Goal: Use online tool/utility: Utilize a website feature to perform a specific function

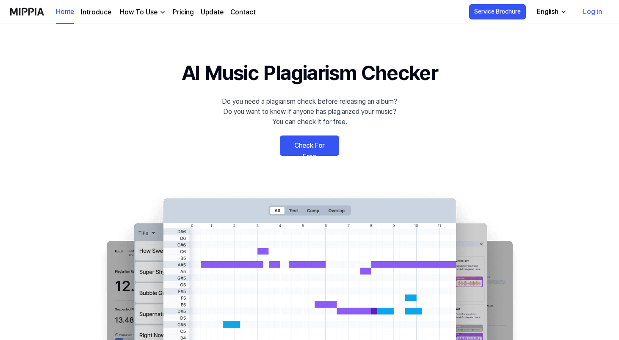
click at [311, 145] on link "Check For Free" at bounding box center [309, 146] width 59 height 20
click at [293, 139] on link "Check For Free" at bounding box center [309, 146] width 59 height 20
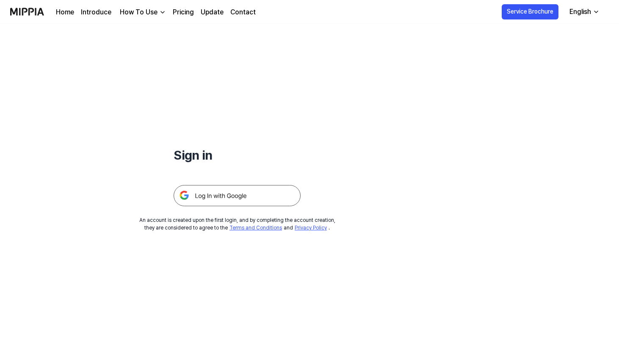
click at [251, 193] on img at bounding box center [237, 195] width 127 height 21
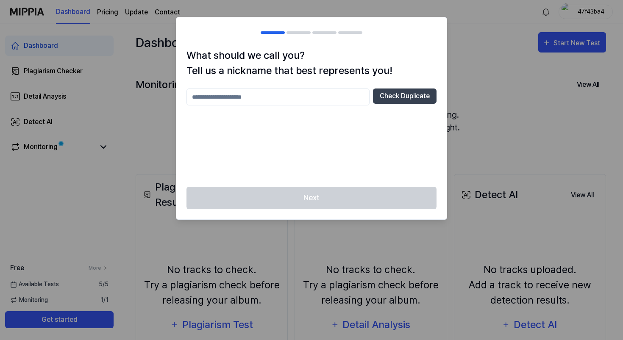
click at [298, 96] on input "text" at bounding box center [277, 97] width 183 height 17
type input "**********"
click at [416, 90] on button "Check Duplicate" at bounding box center [405, 96] width 64 height 15
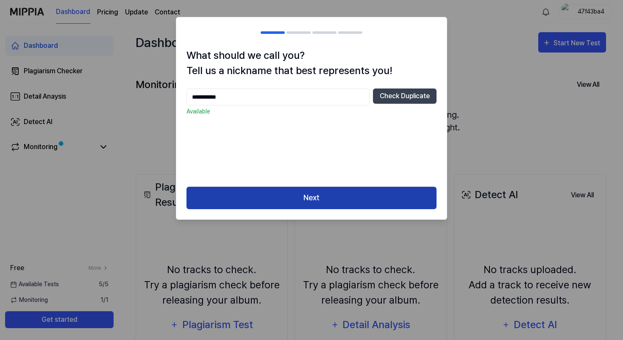
click at [302, 189] on button "Next" at bounding box center [311, 198] width 250 height 22
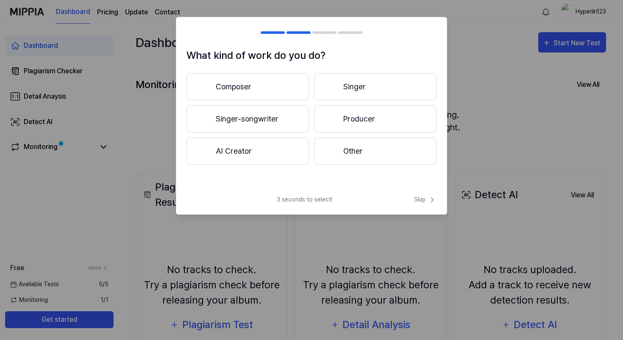
click at [394, 158] on button "Other" at bounding box center [375, 151] width 122 height 27
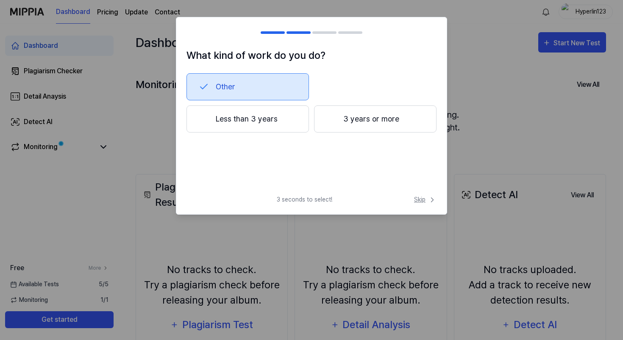
click at [429, 197] on icon at bounding box center [432, 200] width 8 height 8
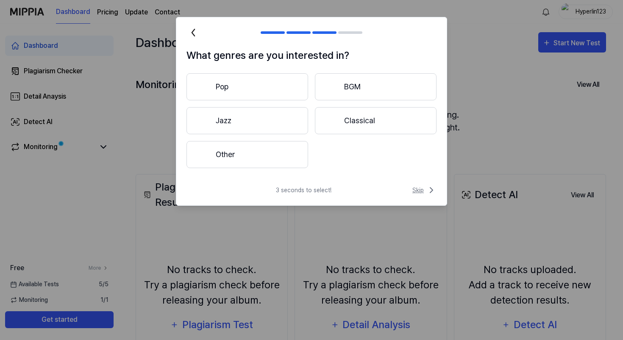
click at [419, 190] on span "Skip" at bounding box center [424, 190] width 24 height 10
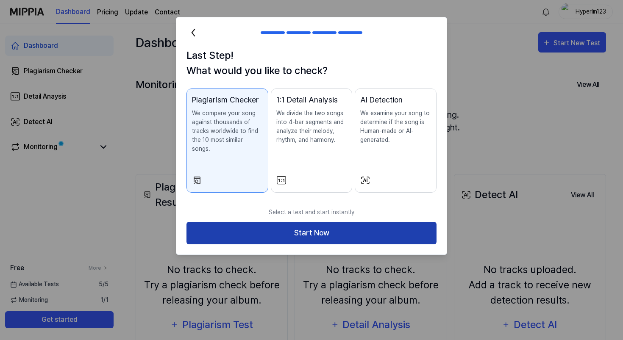
click at [323, 228] on button "Start Now" at bounding box center [311, 233] width 250 height 22
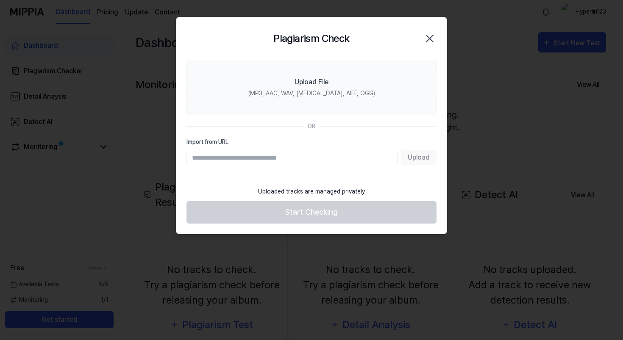
click at [304, 155] on input "Import from URL" at bounding box center [291, 157] width 211 height 15
paste input "**********"
type input "**********"
click at [422, 161] on button "Upload" at bounding box center [419, 157] width 36 height 15
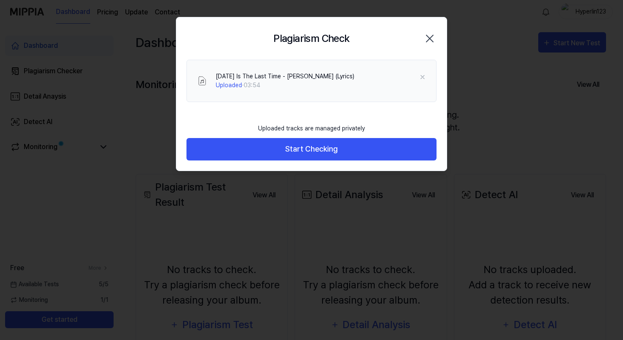
click at [319, 130] on div "Uploaded tracks are managed privately" at bounding box center [311, 128] width 117 height 19
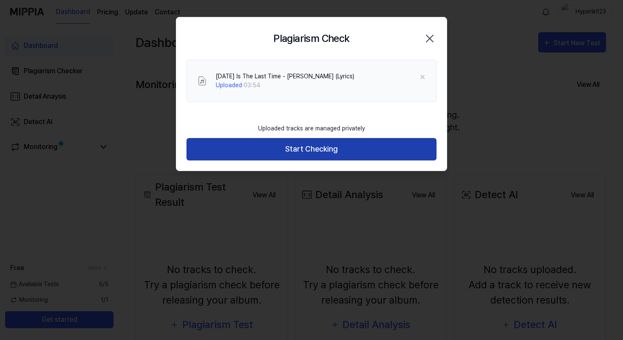
click at [309, 151] on button "Start Checking" at bounding box center [311, 149] width 250 height 22
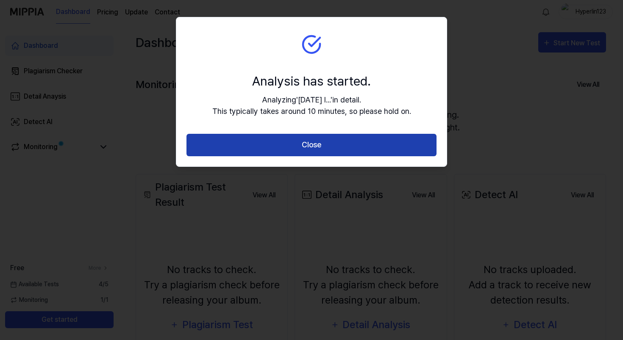
click at [309, 147] on button "Close" at bounding box center [311, 145] width 250 height 22
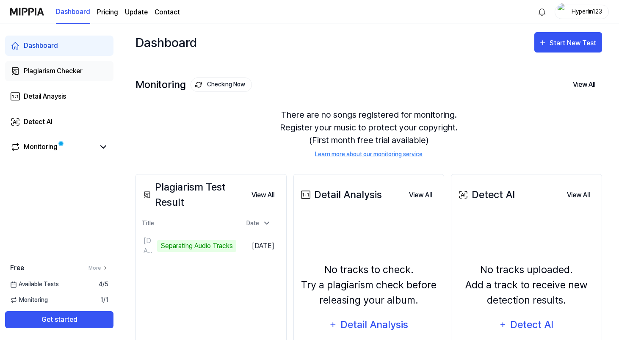
click at [83, 70] on div "Plagiarism Checker" at bounding box center [53, 71] width 59 height 10
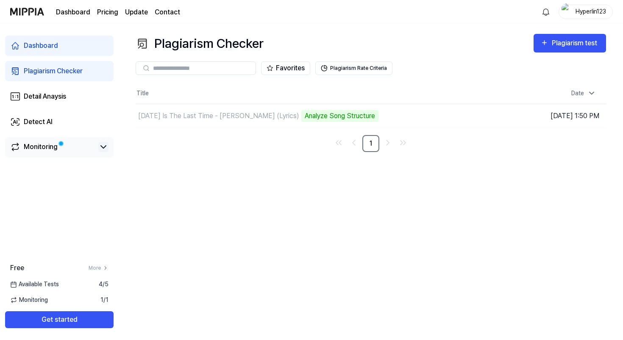
click at [107, 146] on icon at bounding box center [103, 147] width 10 height 10
click at [247, 162] on div "Plagiarism Checker Plagiarism test Plagiarism Checker Detail Analysis Detect AI…" at bounding box center [371, 182] width 504 height 316
click at [306, 89] on th "Title" at bounding box center [312, 93] width 353 height 20
click at [80, 72] on div "Plagiarism Checker" at bounding box center [53, 71] width 59 height 10
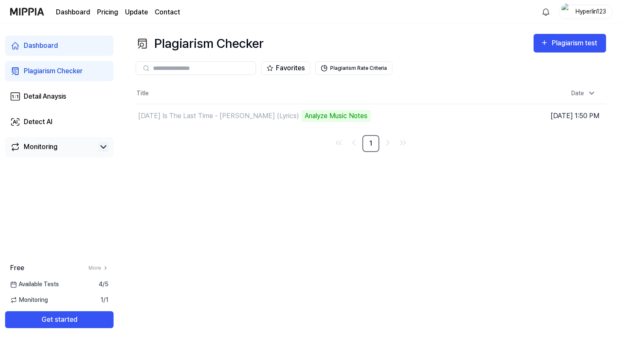
click at [67, 43] on link "Dashboard" at bounding box center [59, 46] width 108 height 20
